Goal: Task Accomplishment & Management: Manage account settings

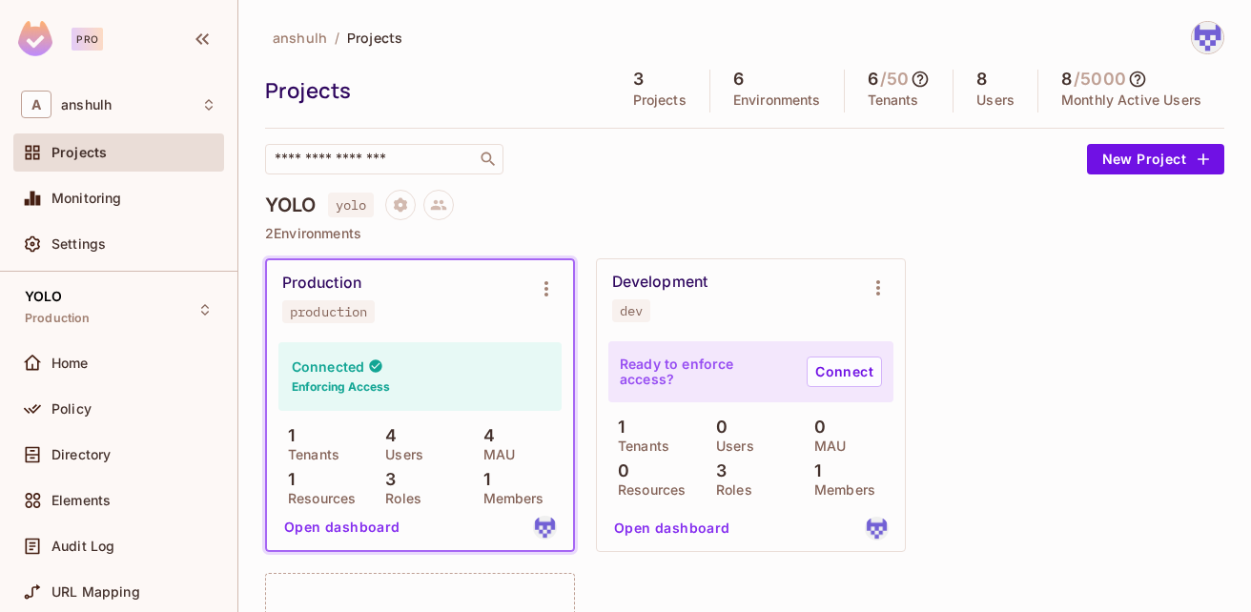
click at [287, 206] on h4 "YOLO" at bounding box center [290, 205] width 51 height 23
click at [402, 202] on icon "Project settings" at bounding box center [400, 204] width 13 height 14
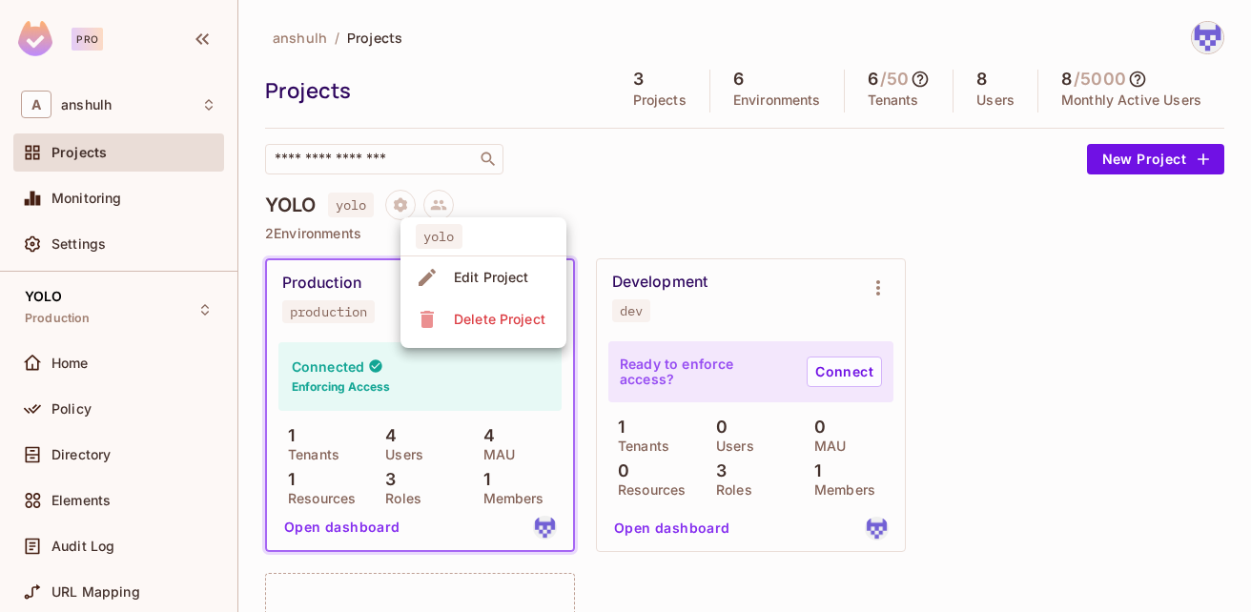
click at [437, 274] on icon at bounding box center [427, 277] width 23 height 23
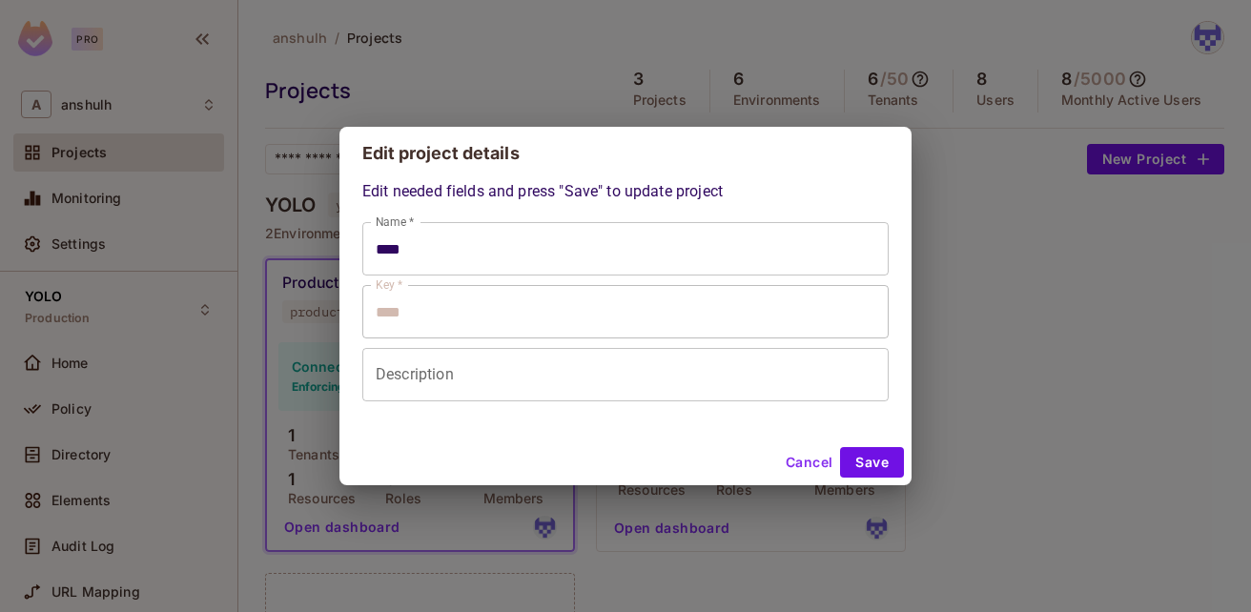
click at [804, 459] on button "Cancel" at bounding box center [809, 462] width 62 height 31
type input "****"
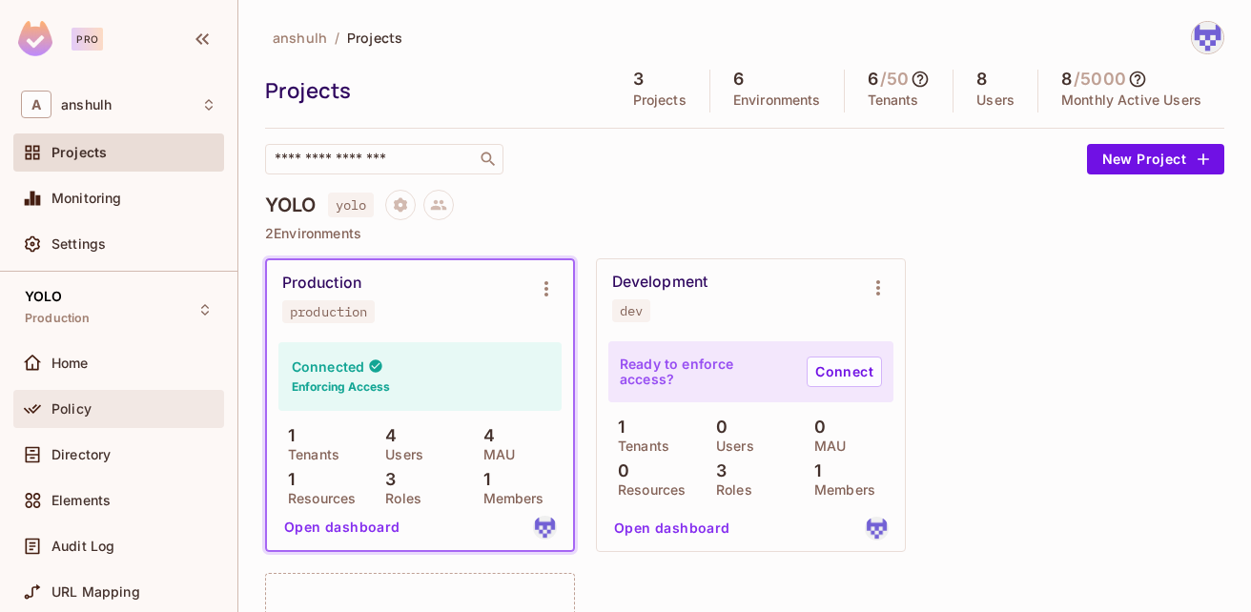
click at [87, 402] on span "Policy" at bounding box center [71, 408] width 40 height 15
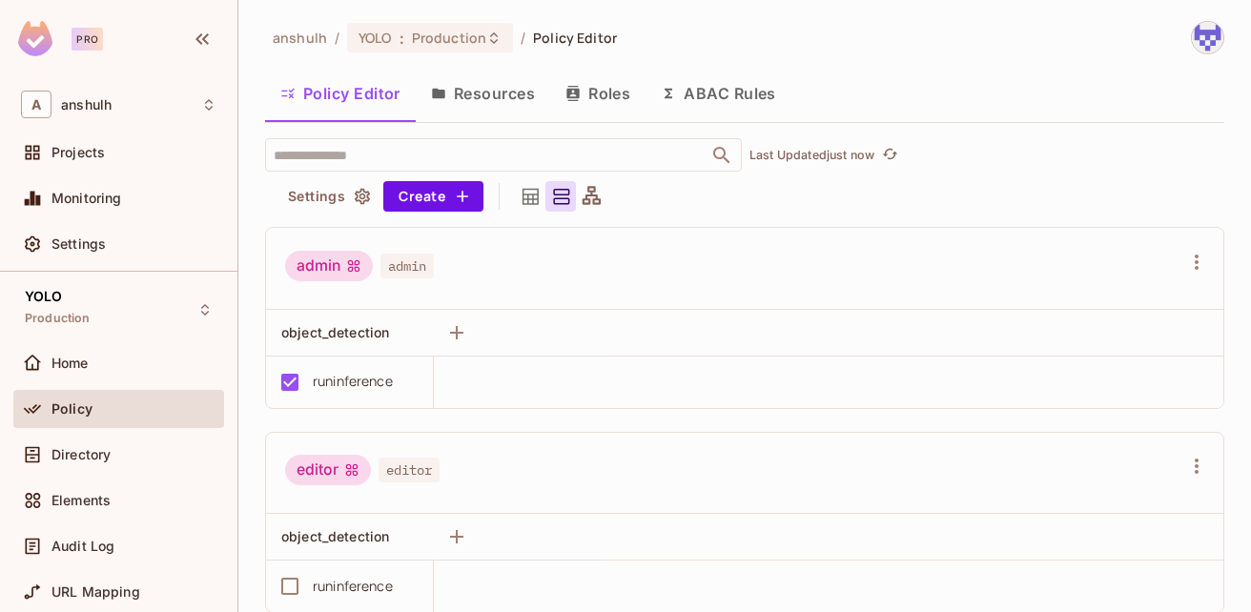
click at [452, 91] on button "Resources" at bounding box center [483, 94] width 134 height 48
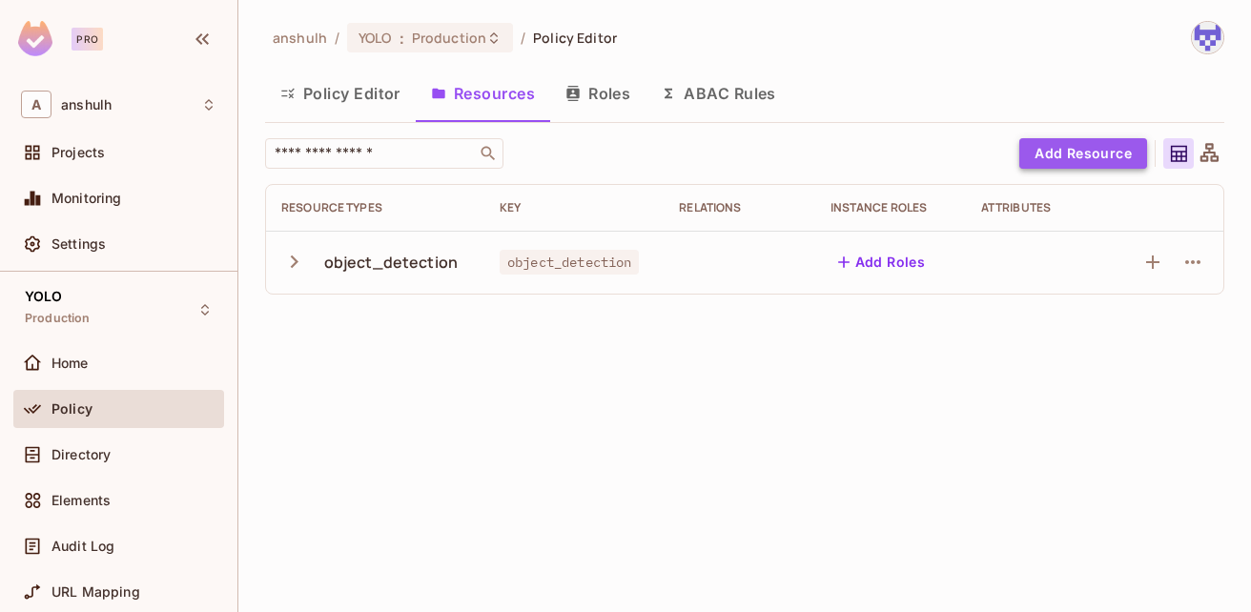
click at [1059, 152] on button "Add Resource" at bounding box center [1083, 153] width 128 height 31
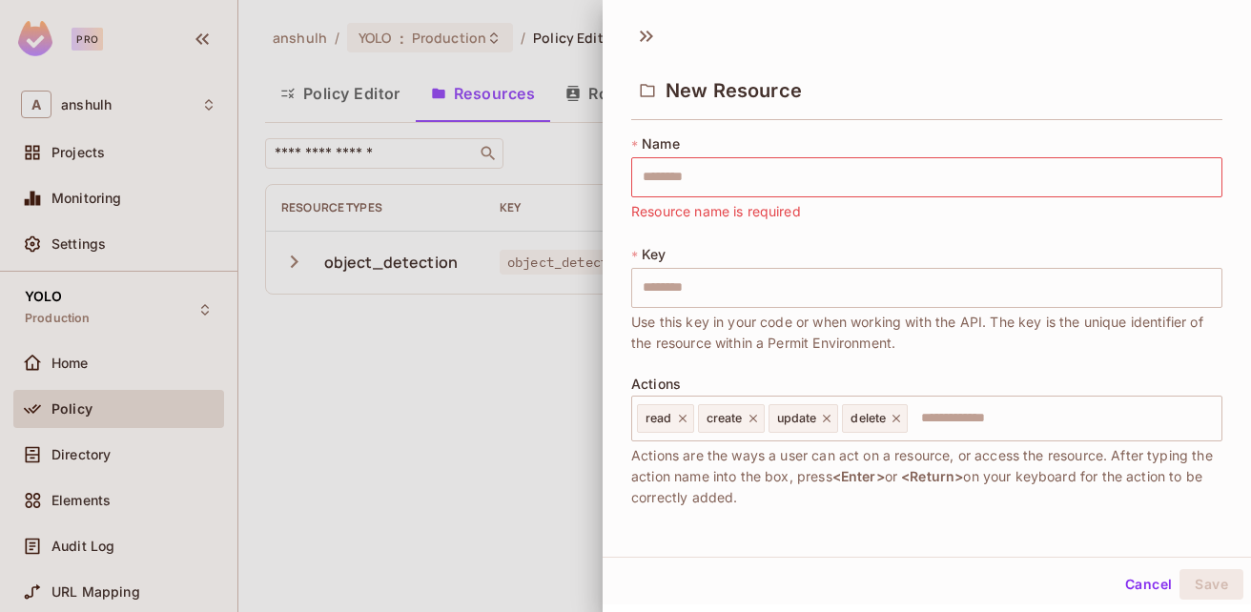
click at [505, 429] on div at bounding box center [625, 306] width 1251 height 612
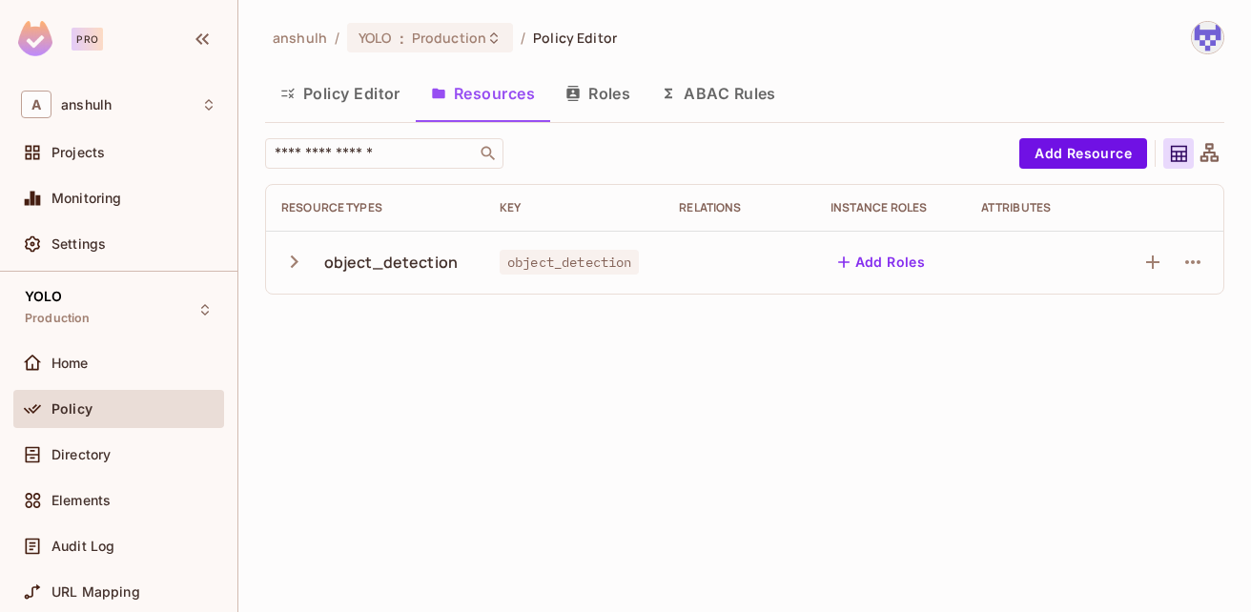
click at [298, 264] on icon "button" at bounding box center [294, 262] width 26 height 26
click at [298, 255] on icon "button" at bounding box center [294, 262] width 26 height 26
click at [383, 264] on div "object_detection" at bounding box center [390, 262] width 133 height 21
click at [288, 260] on icon "button" at bounding box center [294, 262] width 26 height 26
click at [1199, 255] on icon "button" at bounding box center [1192, 262] width 23 height 23
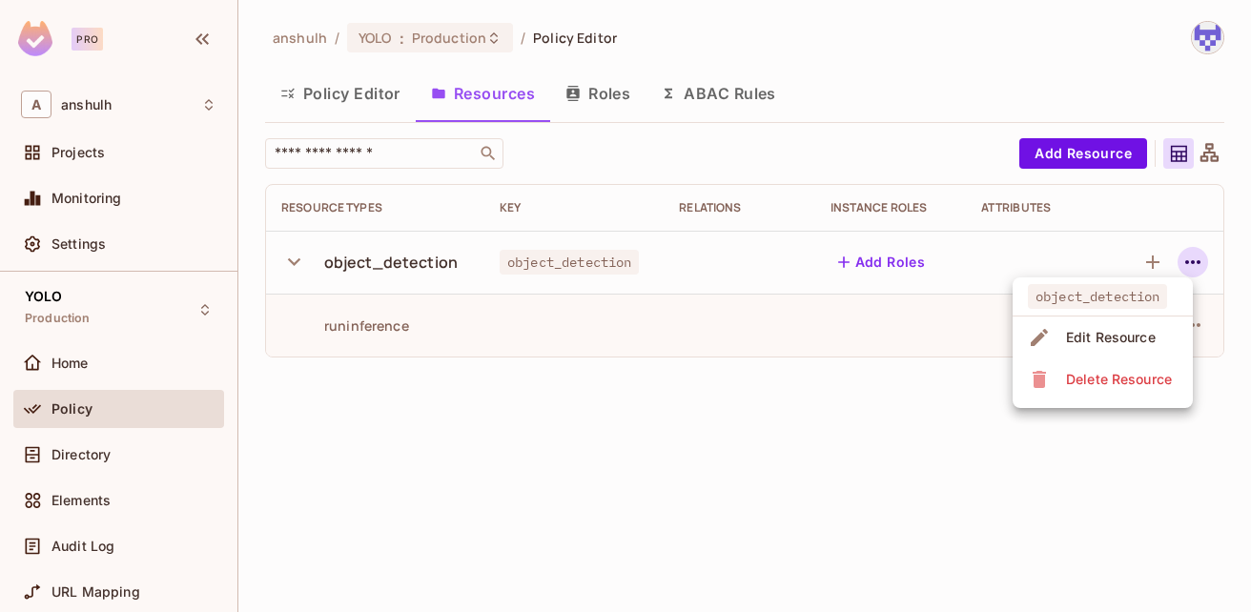
click at [1129, 335] on div "Edit Resource" at bounding box center [1111, 337] width 90 height 19
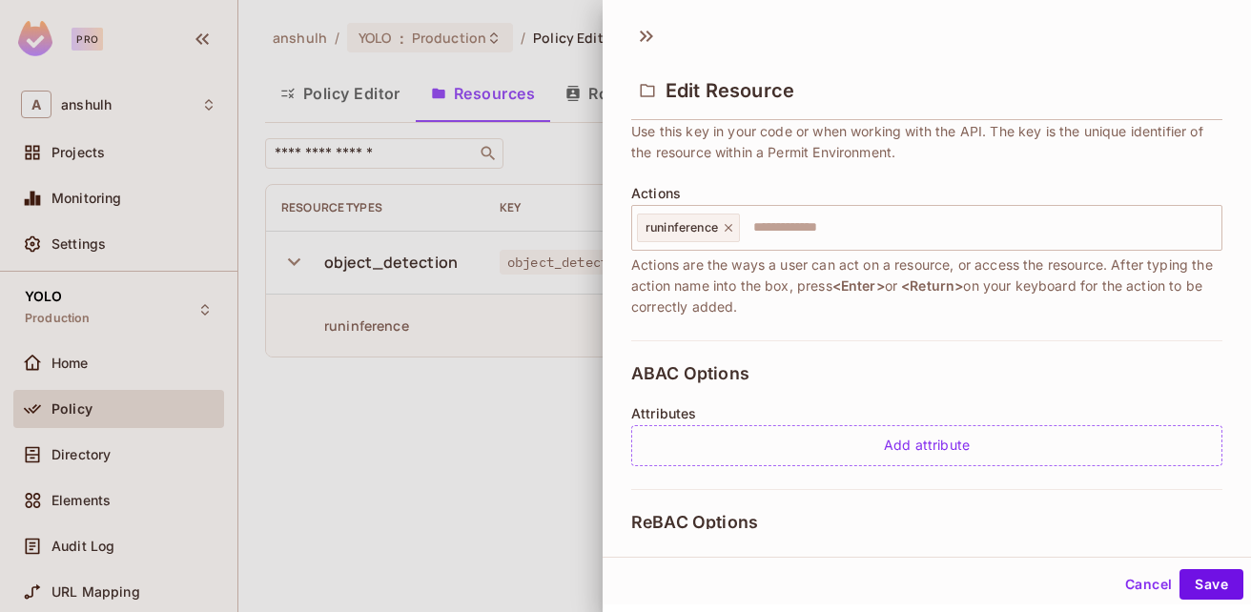
scroll to position [437, 0]
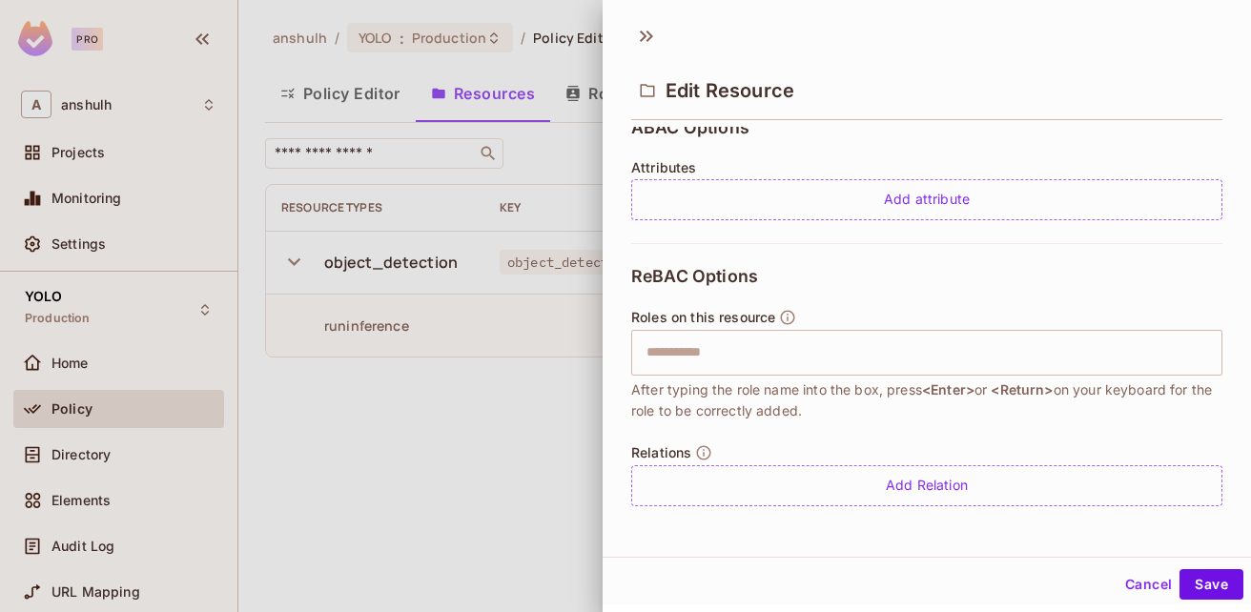
click at [494, 500] on div at bounding box center [625, 306] width 1251 height 612
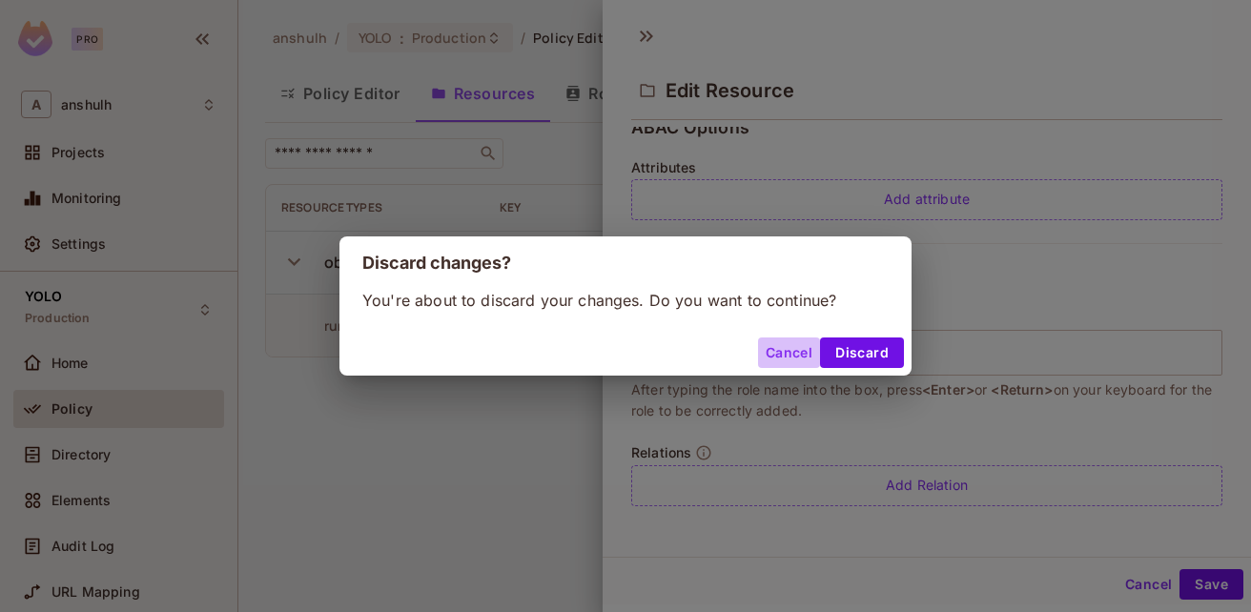
click at [792, 345] on button "Cancel" at bounding box center [789, 352] width 62 height 31
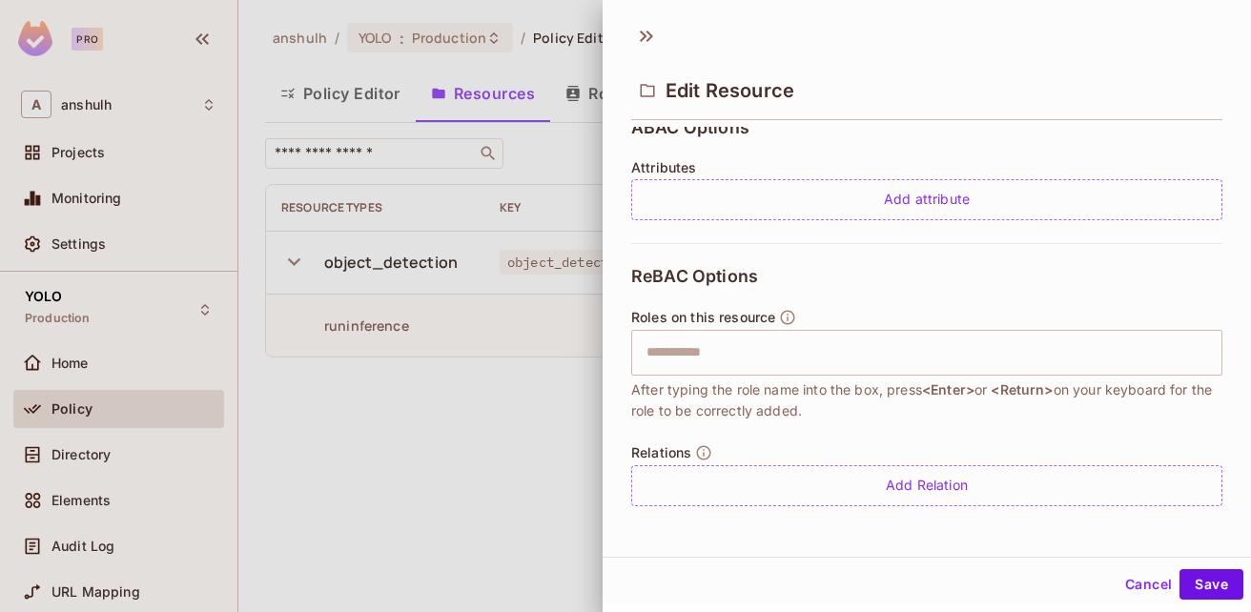
click at [1131, 579] on button "Cancel" at bounding box center [1148, 584] width 62 height 31
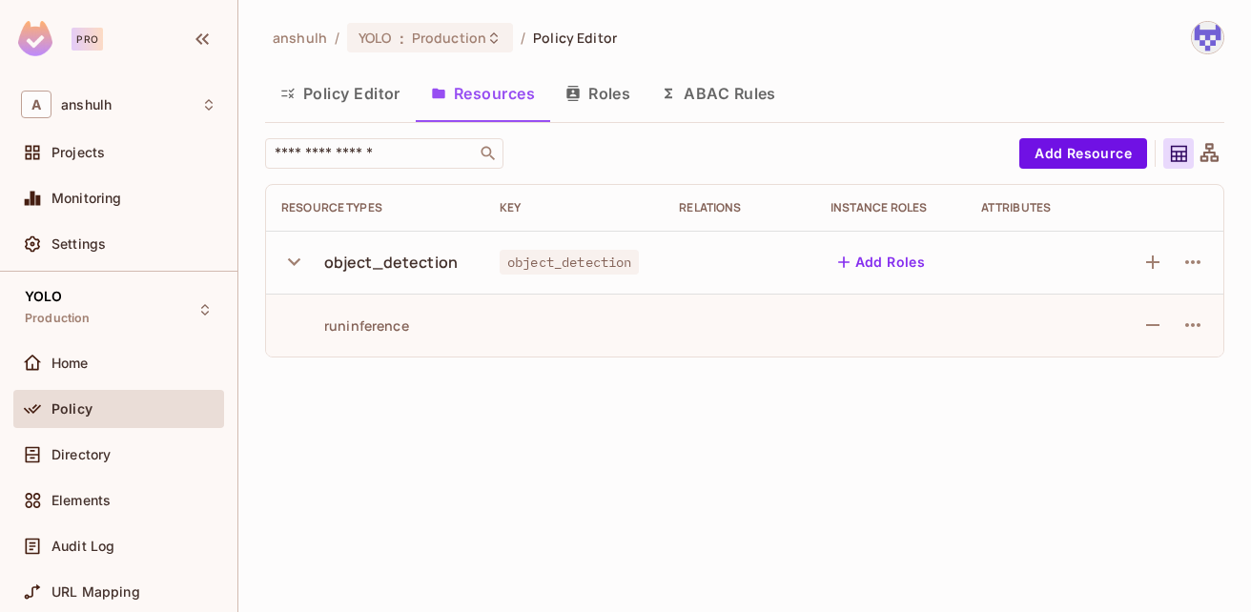
click at [582, 97] on button "Roles" at bounding box center [597, 94] width 95 height 48
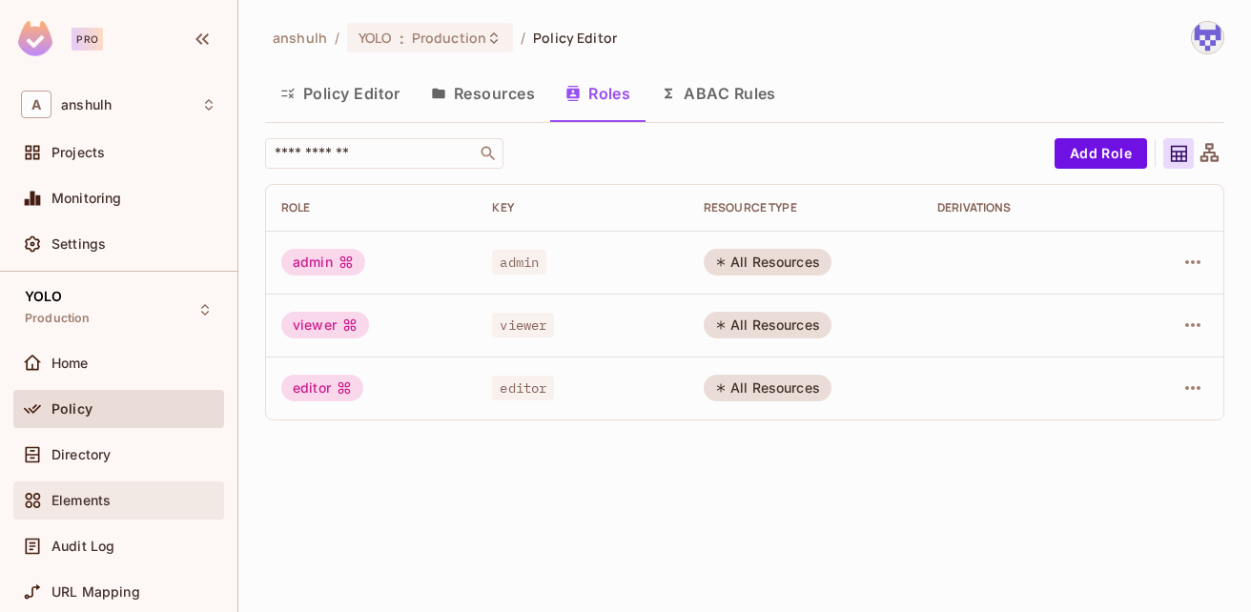
click at [112, 494] on div "Elements" at bounding box center [133, 500] width 165 height 15
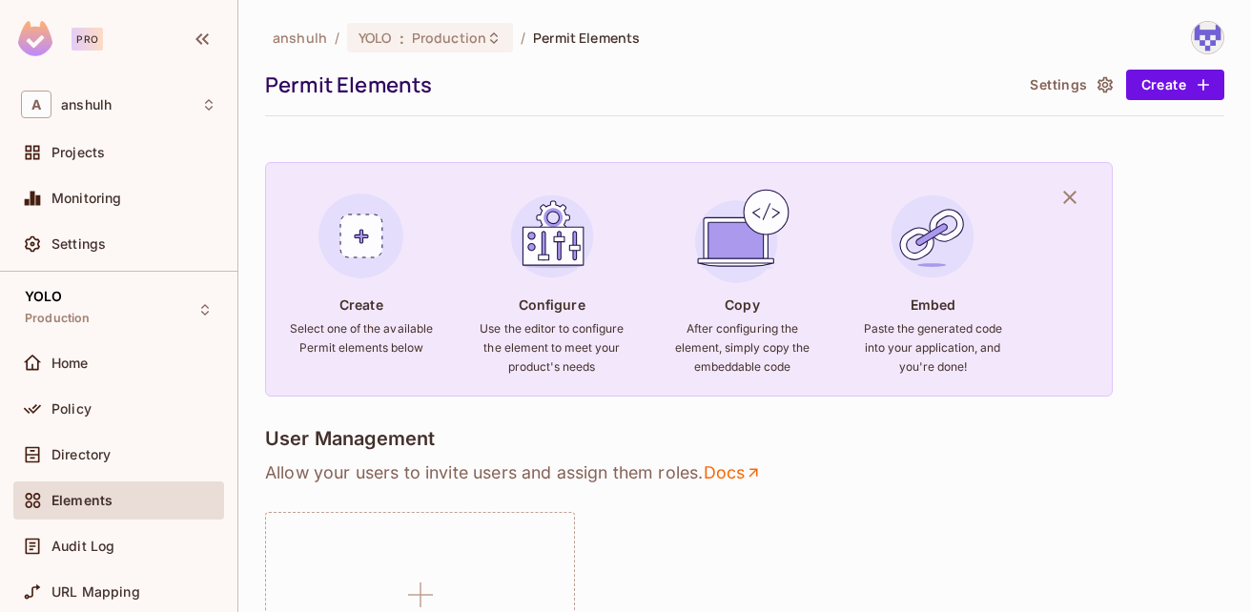
scroll to position [95, 0]
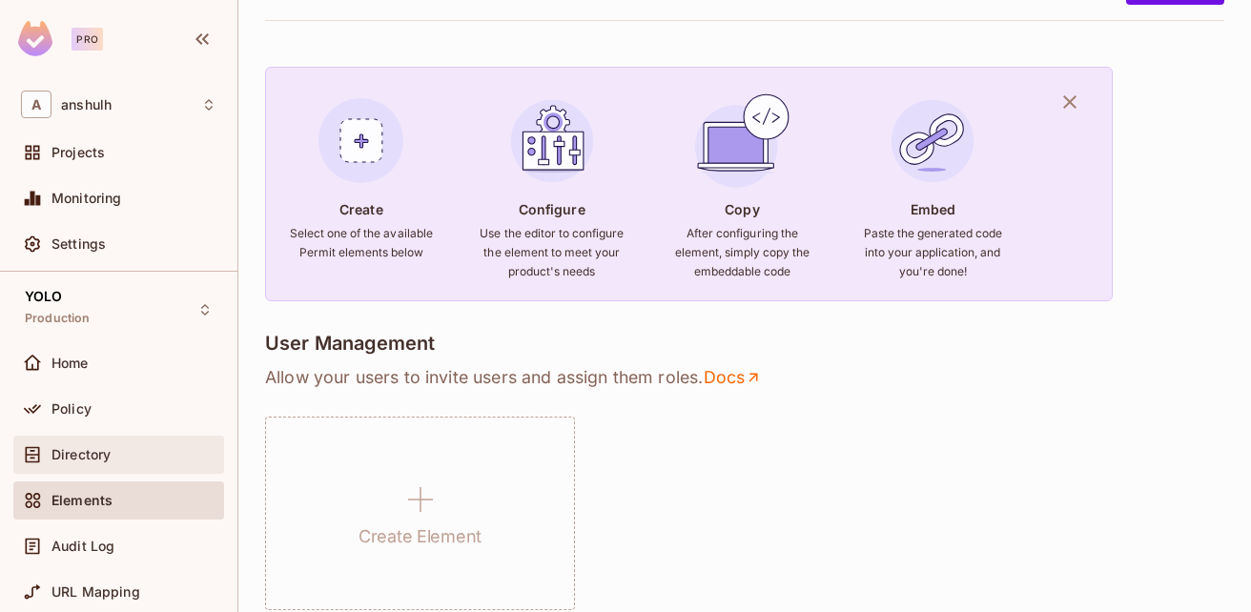
click at [93, 459] on span "Directory" at bounding box center [80, 454] width 59 height 15
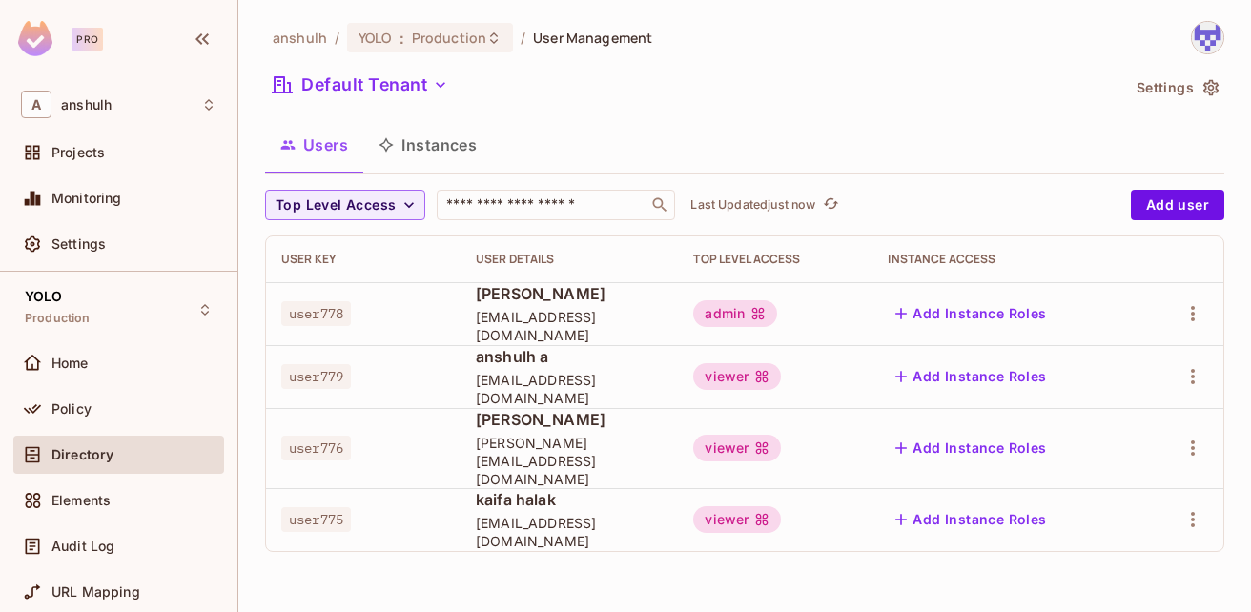
scroll to position [95, 0]
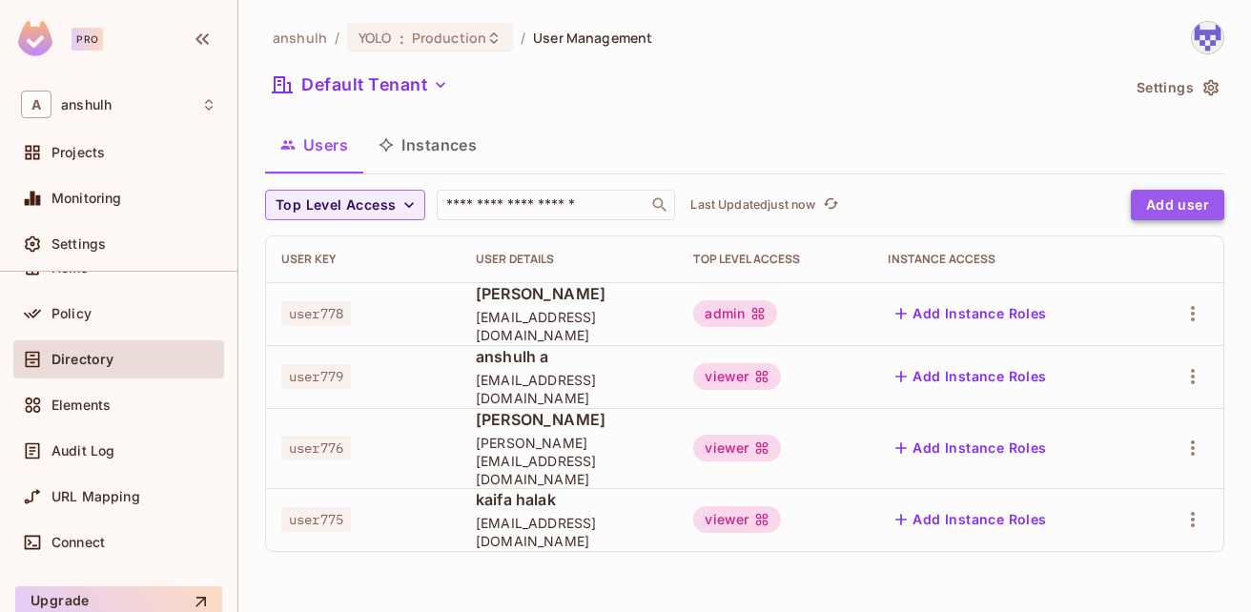
click at [1160, 206] on button "Add user" at bounding box center [1177, 205] width 93 height 31
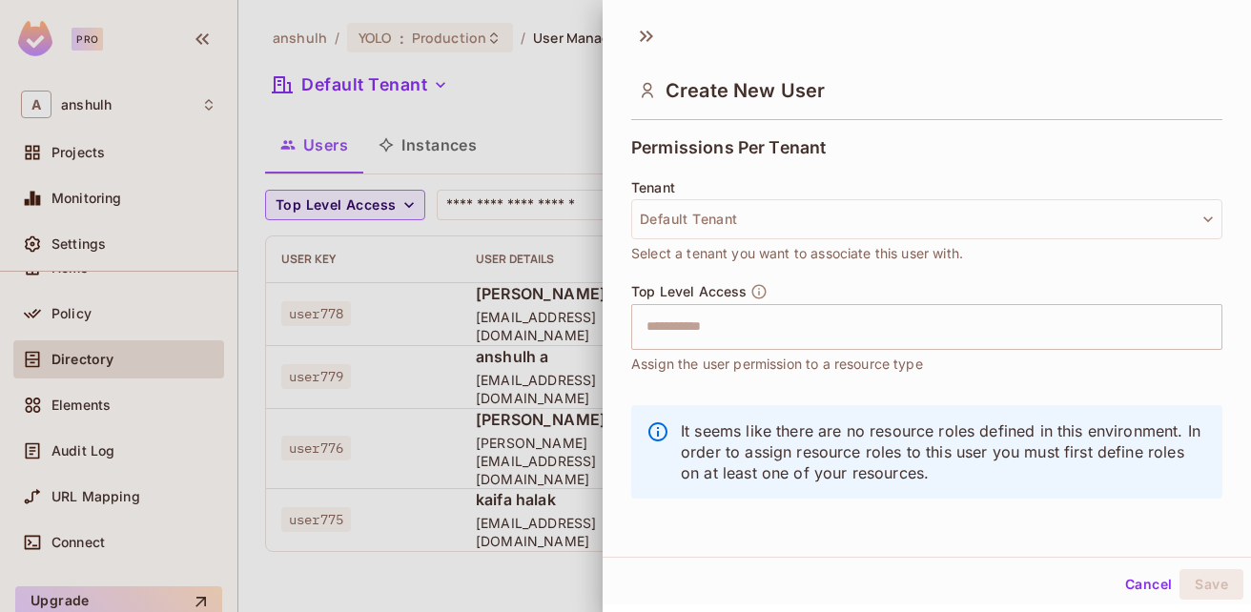
scroll to position [0, 0]
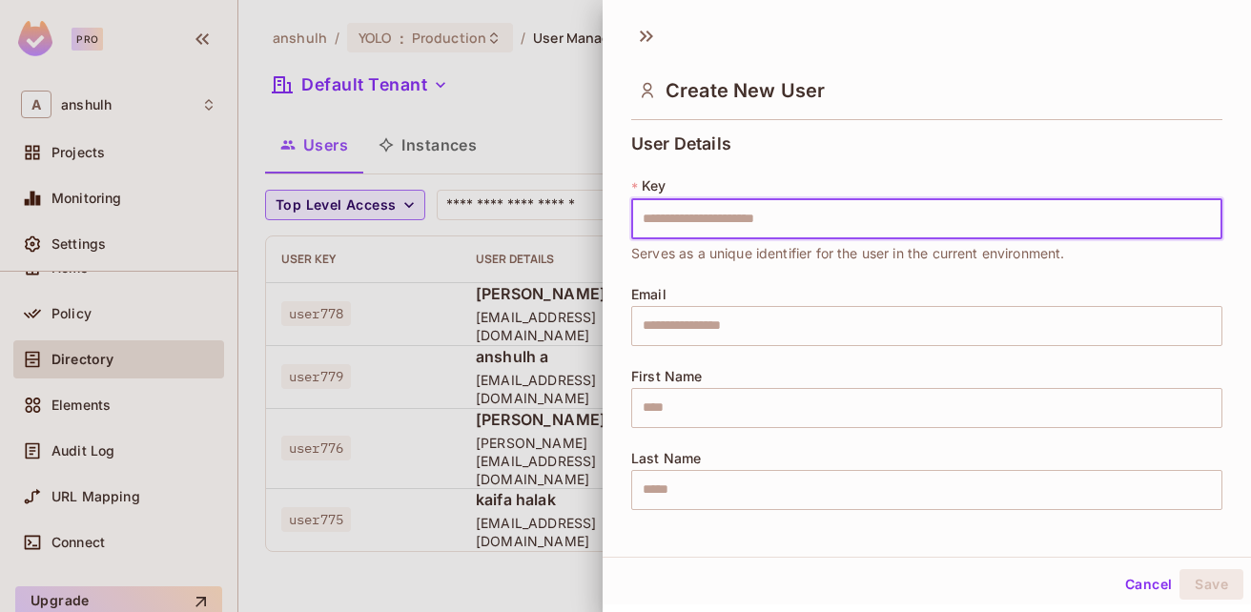
click at [1123, 587] on button "Cancel" at bounding box center [1148, 584] width 62 height 31
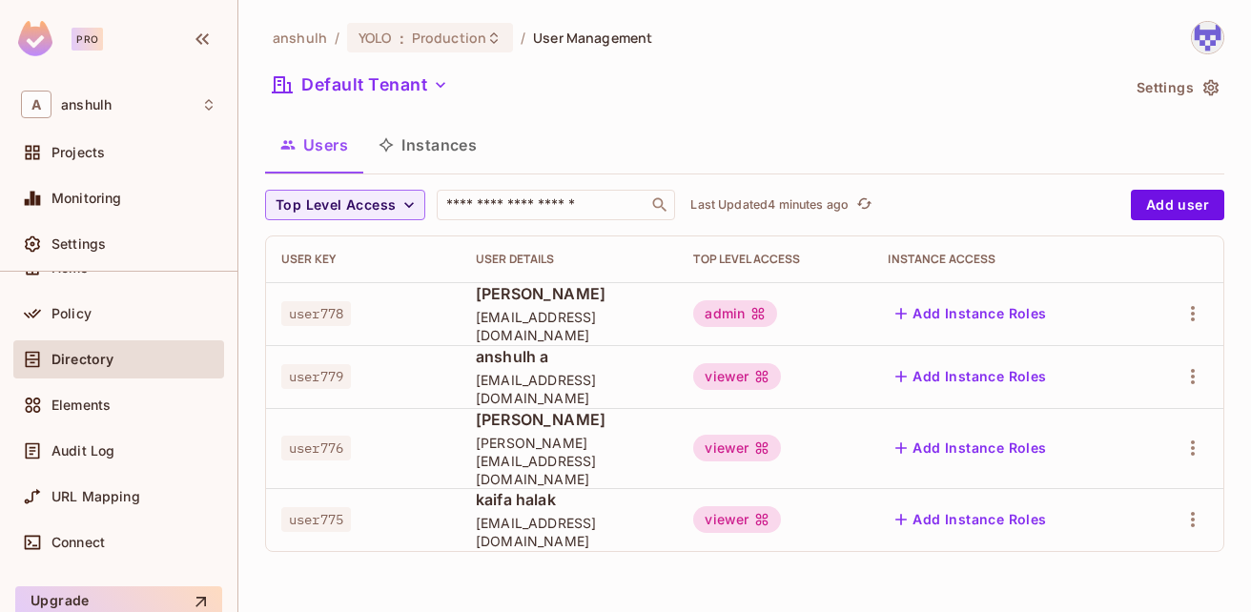
click at [910, 311] on icon "button" at bounding box center [900, 313] width 19 height 19
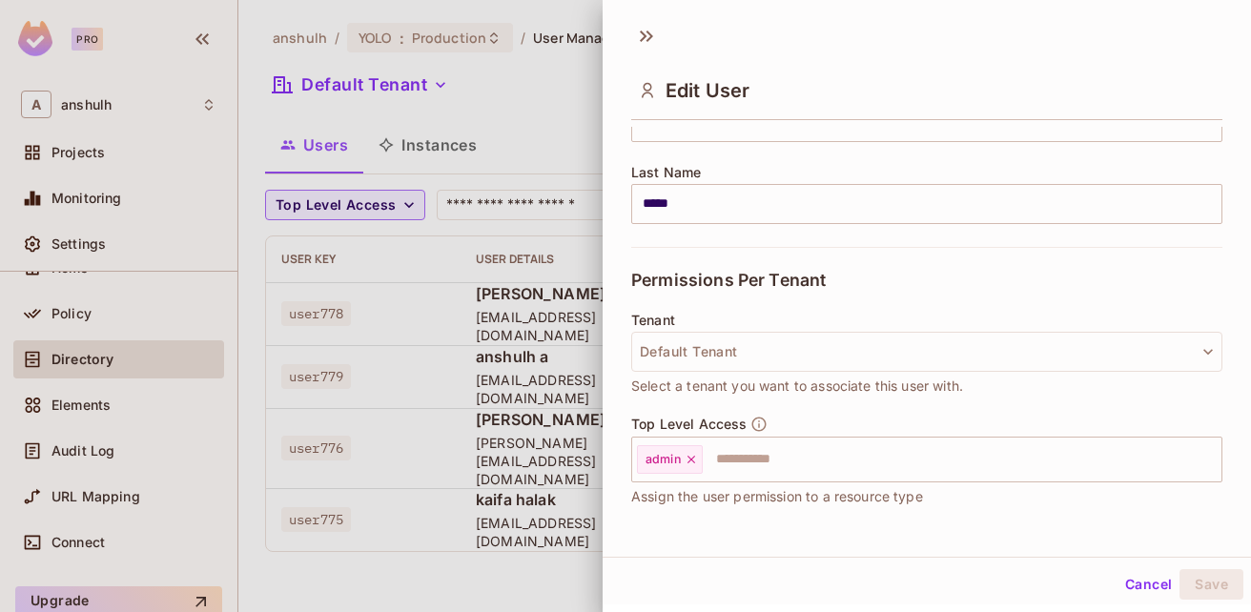
scroll to position [381, 0]
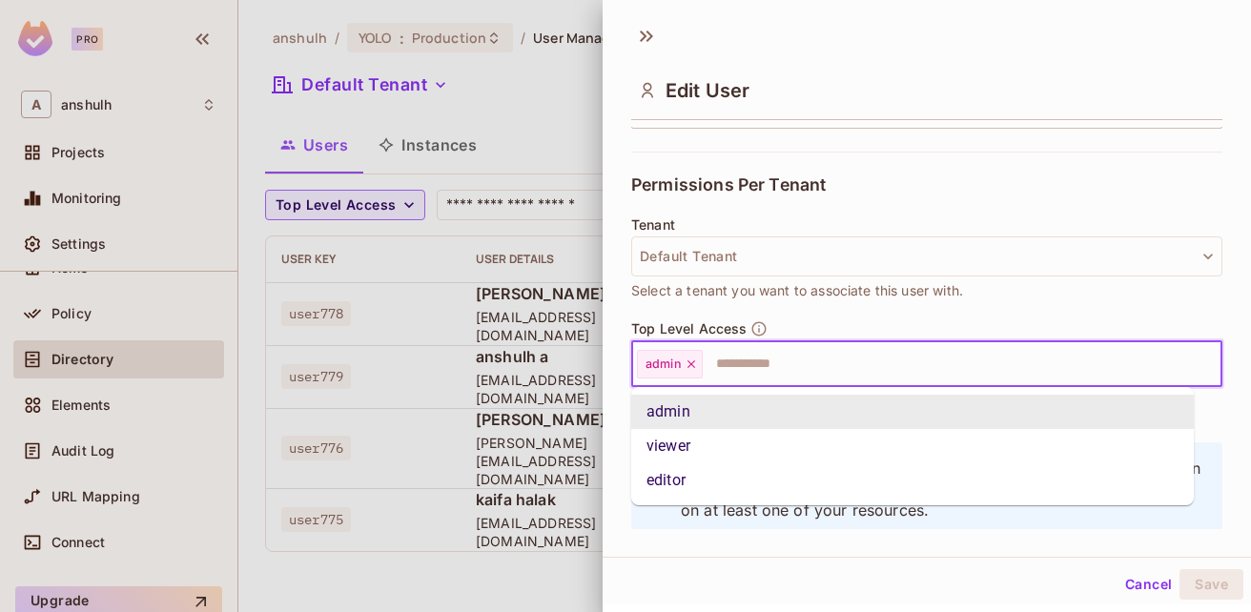
click at [750, 359] on input "text" at bounding box center [945, 364] width 480 height 38
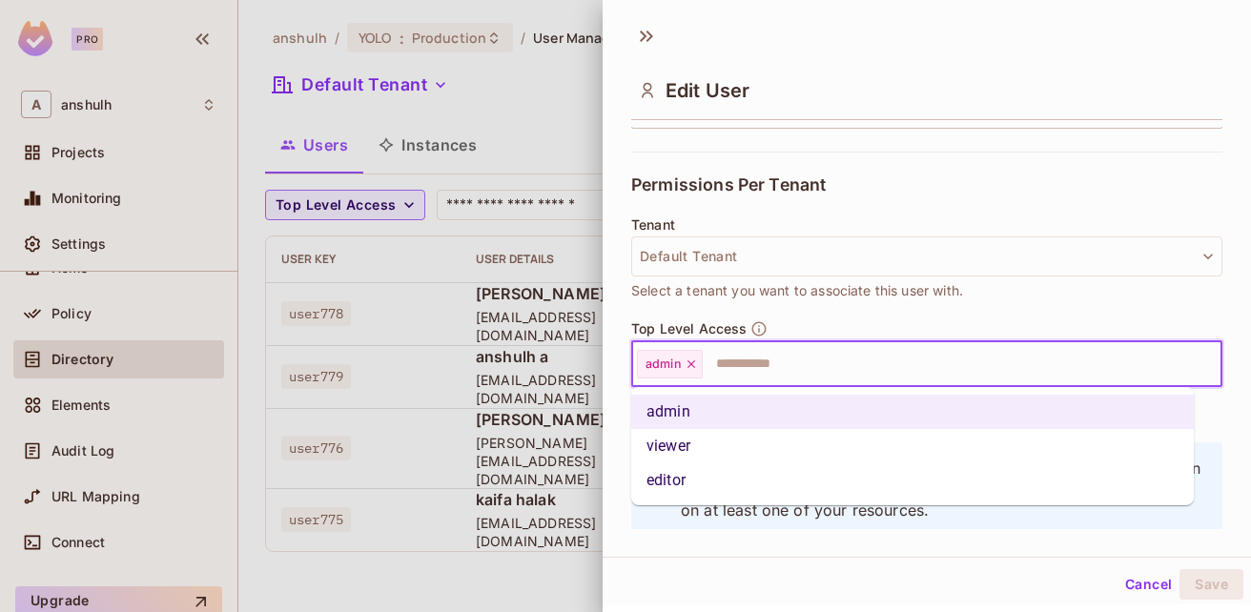
click at [559, 577] on div at bounding box center [625, 306] width 1251 height 612
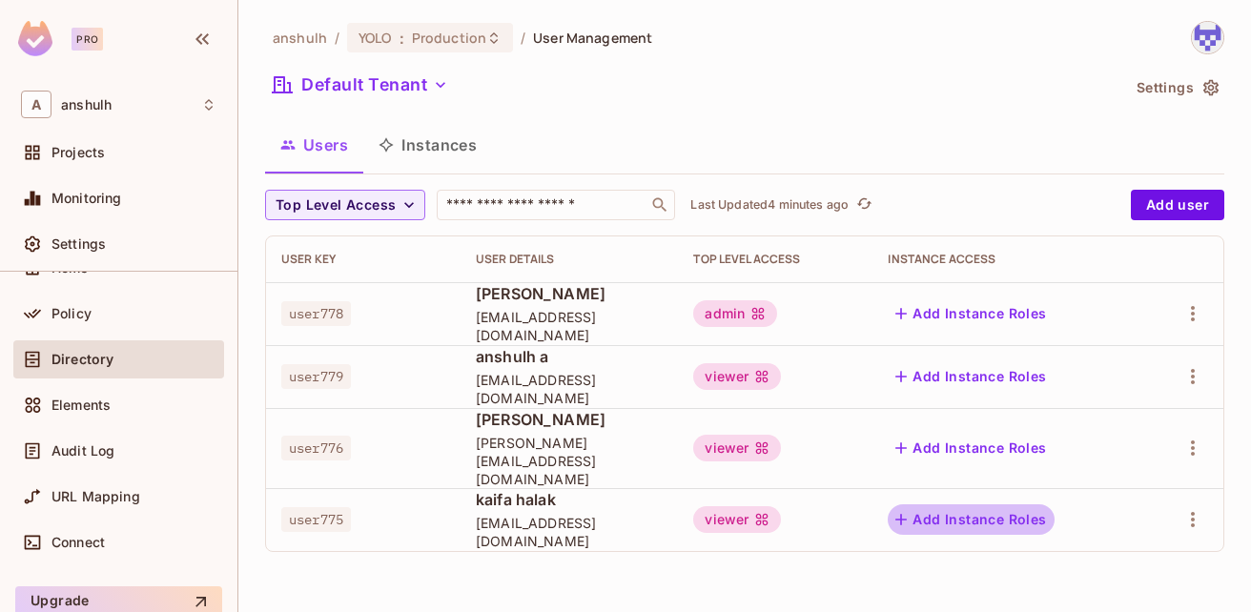
click at [952, 504] on button "Add Instance Roles" at bounding box center [971, 519] width 166 height 31
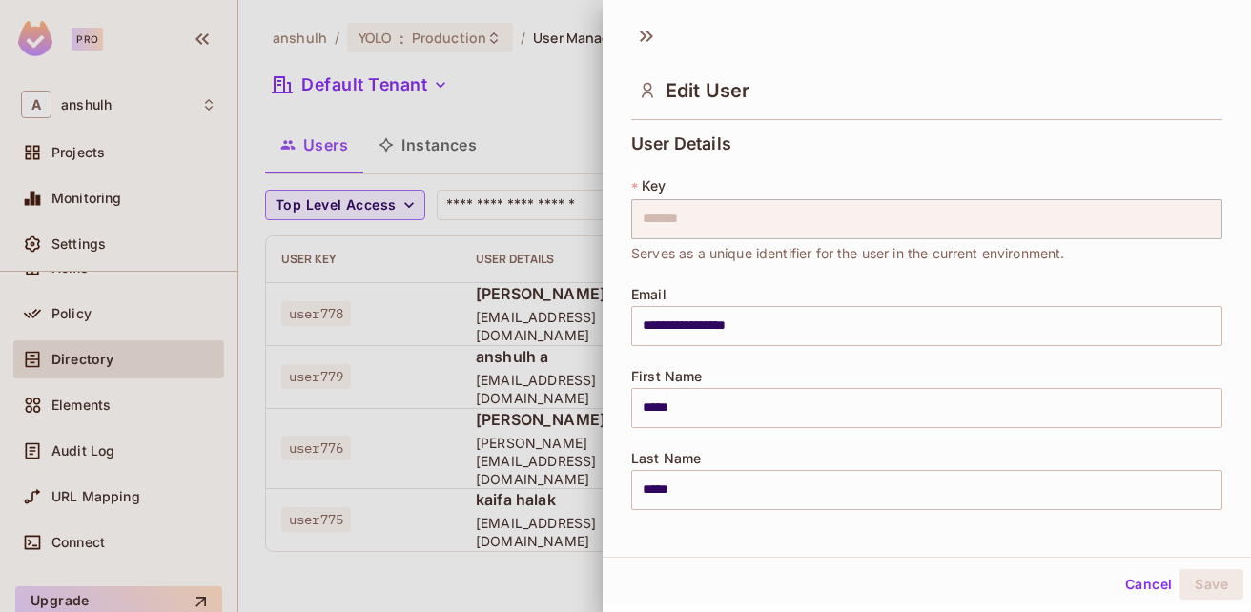
scroll to position [419, 0]
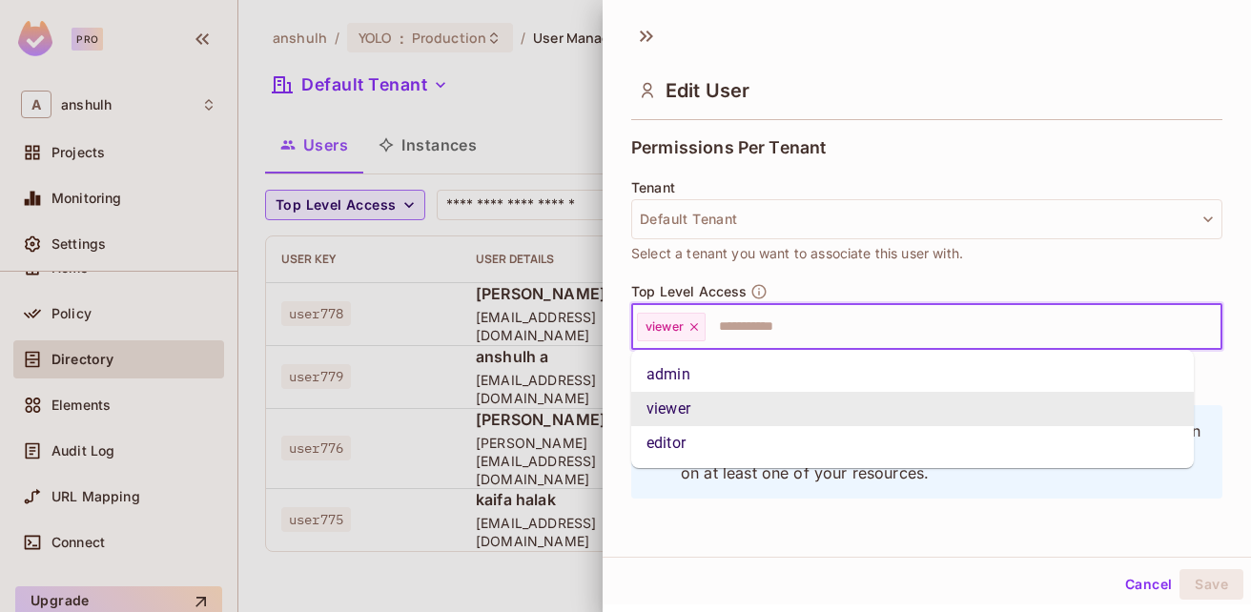
click at [789, 337] on input "text" at bounding box center [946, 327] width 478 height 38
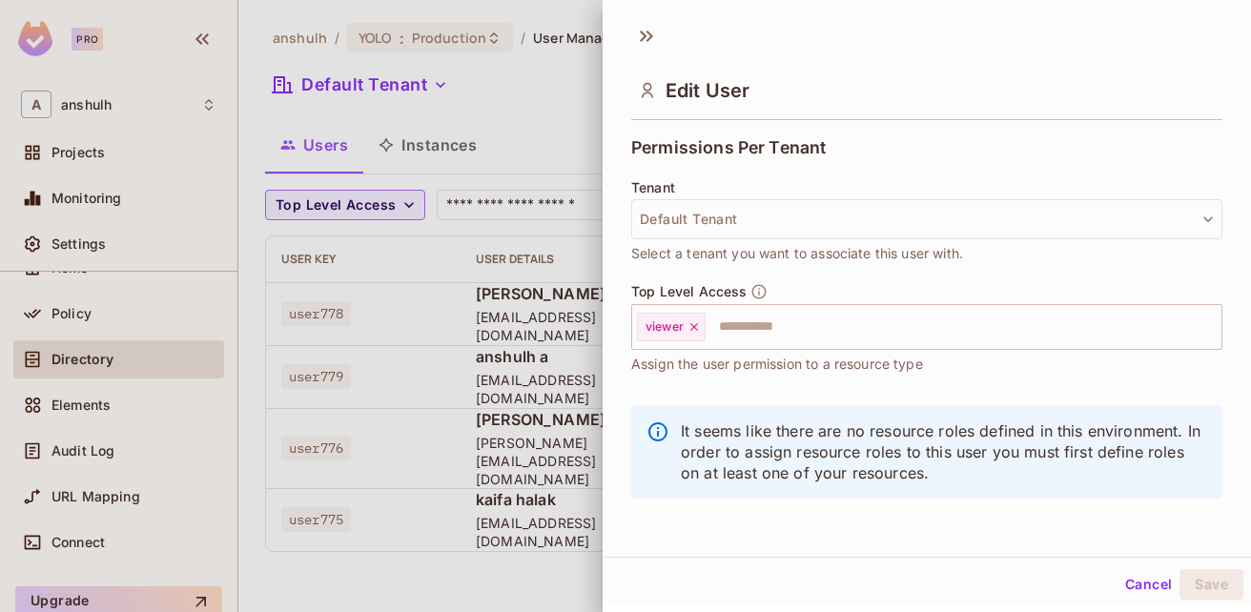
click at [419, 573] on div at bounding box center [625, 306] width 1251 height 612
